Goal: Navigation & Orientation: Go to known website

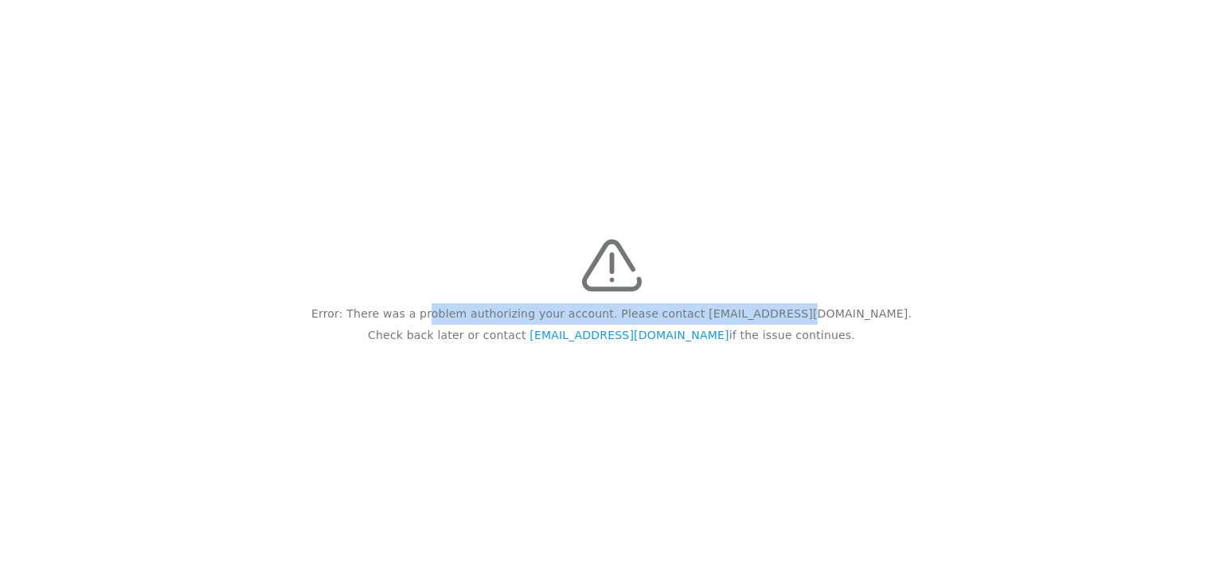
drag, startPoint x: 803, startPoint y: 336, endPoint x: 489, endPoint y: 282, distance: 318.4
click at [489, 282] on div "Error: There was a problem authorizing your account. Please contact [EMAIL_ADDR…" at bounding box center [611, 290] width 1223 height 581
click at [490, 259] on div "Error: There was a problem authorizing your account. Please contact [EMAIL_ADDR…" at bounding box center [611, 290] width 1223 height 581
click at [516, 217] on div "Error: There was a problem authorizing your account. Please contact [EMAIL_ADDR…" at bounding box center [611, 290] width 1223 height 581
drag, startPoint x: 567, startPoint y: 221, endPoint x: 800, endPoint y: 361, distance: 271.1
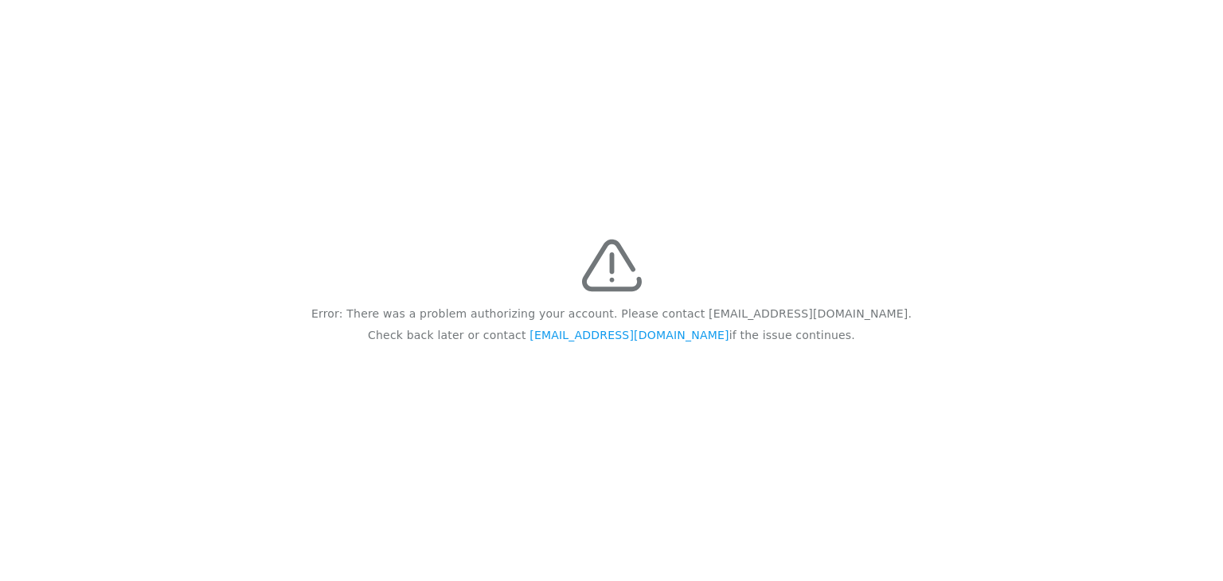
click at [800, 361] on div "Error: There was a problem authorizing your account. Please contact [EMAIL_ADDR…" at bounding box center [611, 290] width 1223 height 581
